Goal: Information Seeking & Learning: Learn about a topic

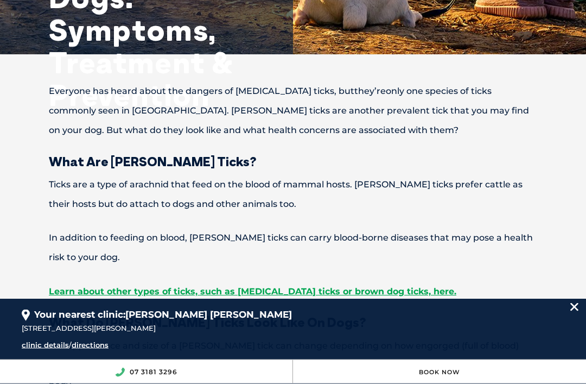
scroll to position [245, 0]
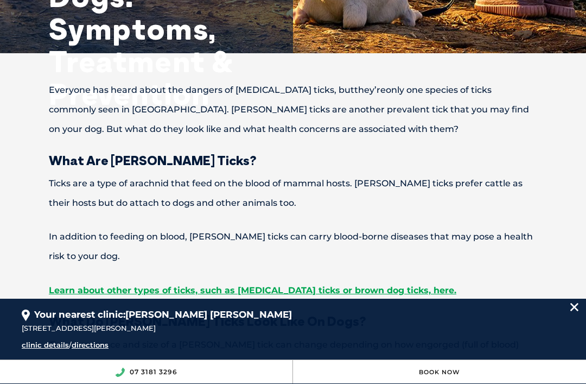
click at [579, 336] on div "Your nearest clinic: Kawana Waters 1 Nicklin Way, Minyama QLD 4575 clinic detai…" at bounding box center [293, 329] width 586 height 60
click at [575, 311] on img at bounding box center [575, 307] width 8 height 8
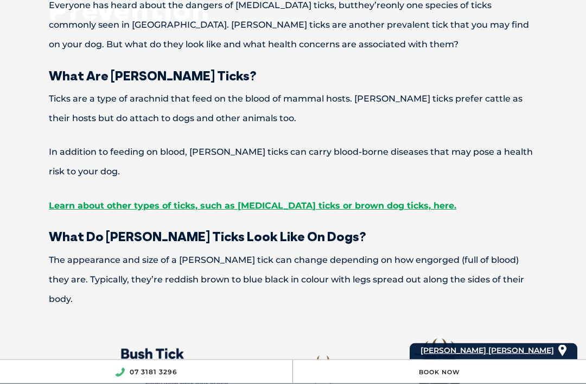
scroll to position [330, 0]
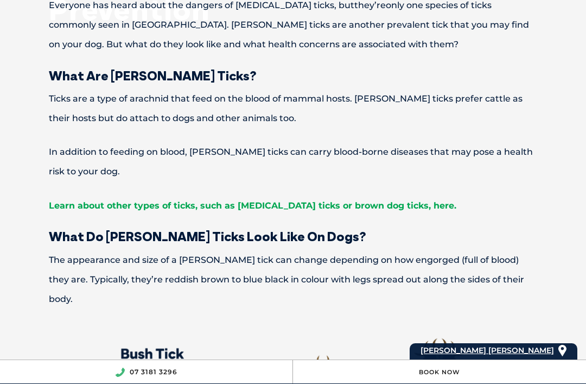
click at [330, 211] on link "Learn about other types of ticks, such as paralysis ticks or brown dog ticks, h…" at bounding box center [253, 205] width 408 height 10
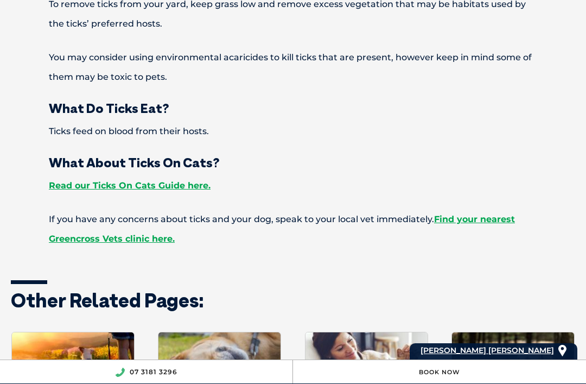
scroll to position [5199, 0]
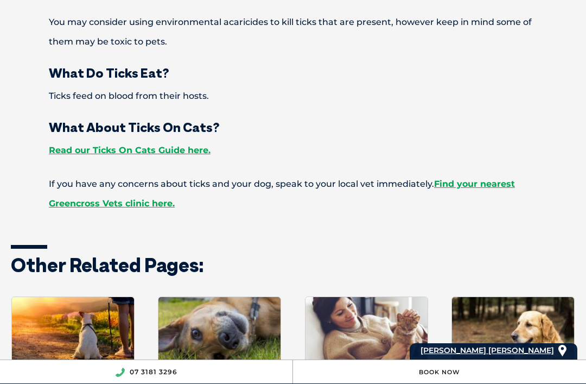
click at [199, 297] on img at bounding box center [220, 331] width 122 height 69
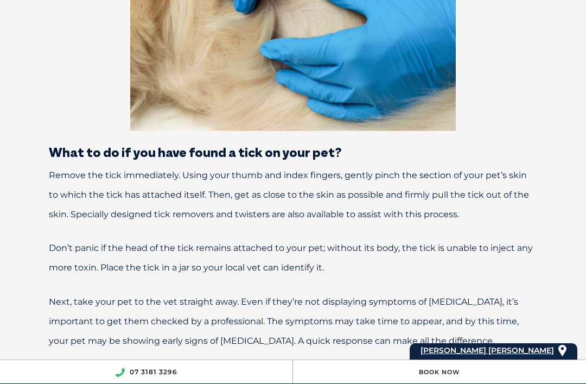
scroll to position [2022, 0]
